Goal: Find specific page/section: Find specific page/section

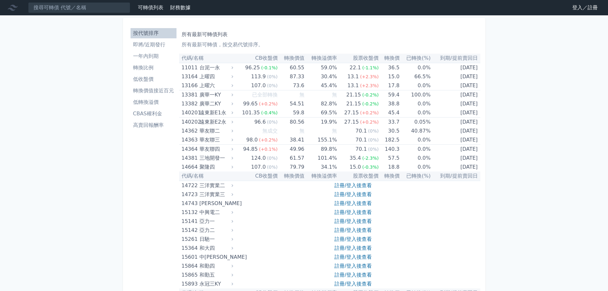
click at [576, 8] on link "登入／註冊" at bounding box center [585, 8] width 36 height 10
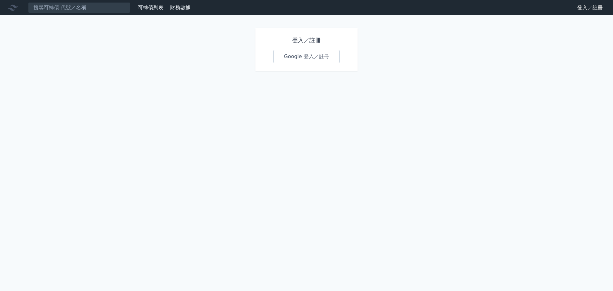
click at [300, 58] on link "Google 登入／註冊" at bounding box center [306, 56] width 66 height 13
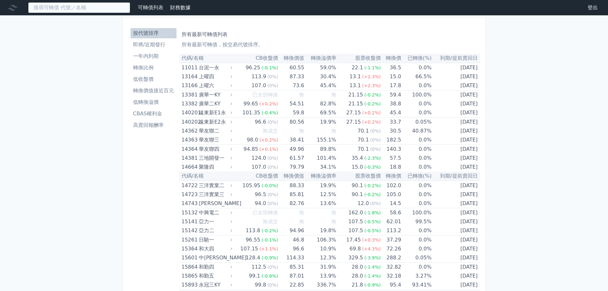
click at [69, 5] on input at bounding box center [79, 7] width 102 height 11
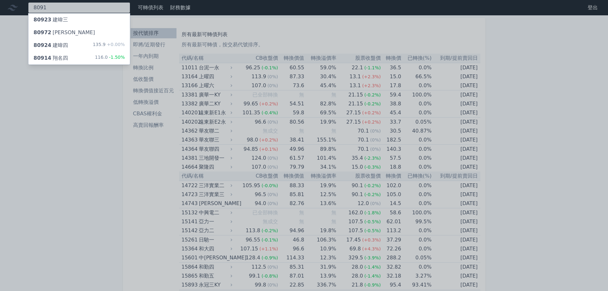
type input "8091"
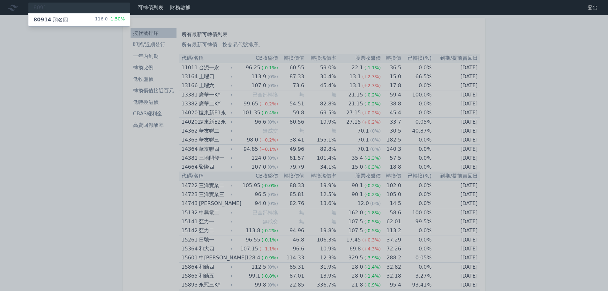
click at [61, 23] on div "80914 翔名四" at bounding box center [51, 20] width 34 height 8
